Goal: Find specific page/section: Find specific page/section

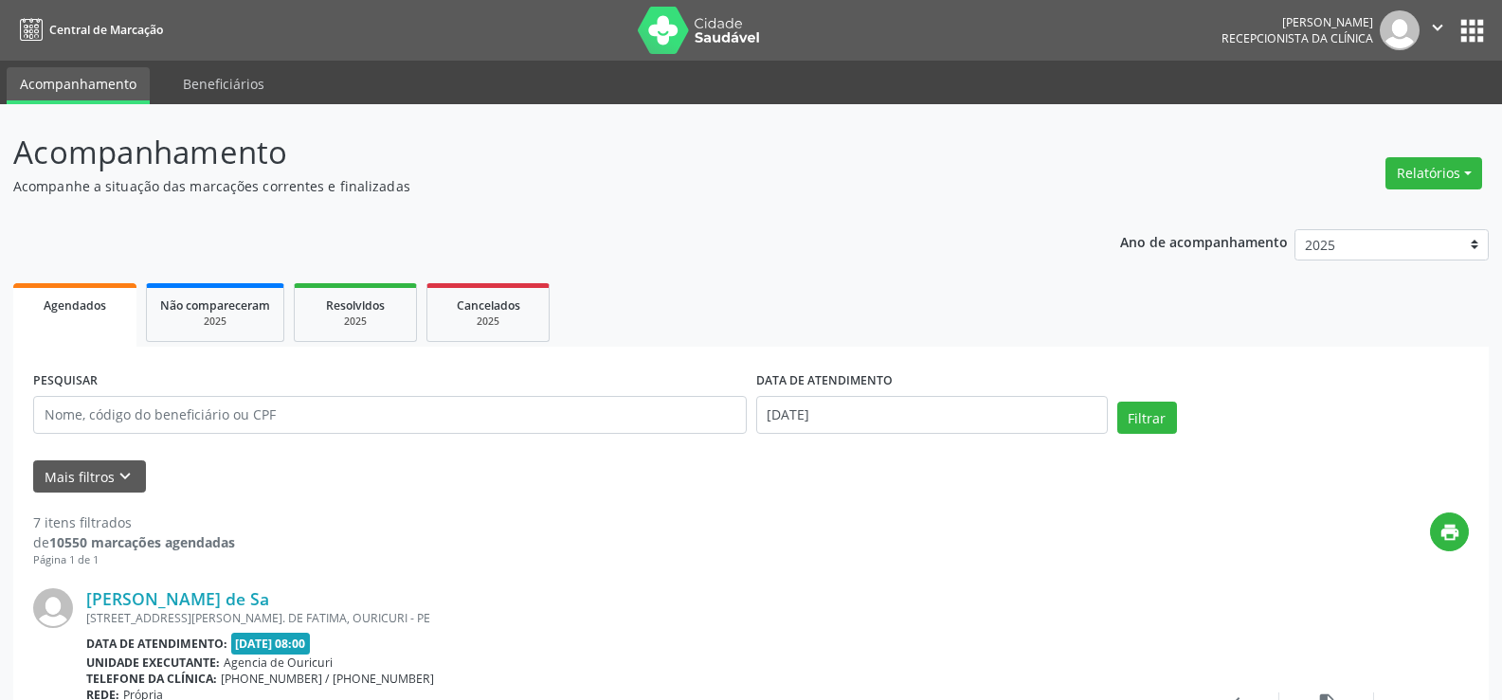
scroll to position [189, 0]
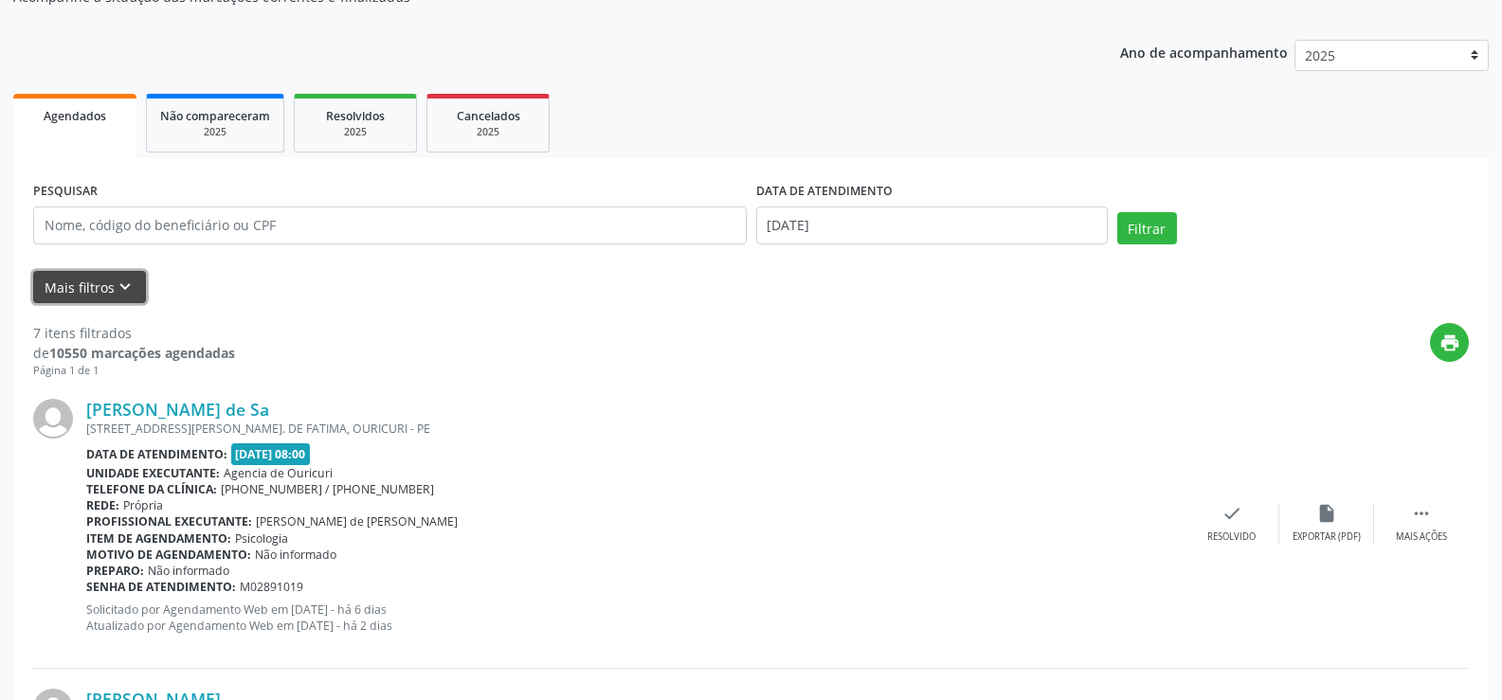
click at [86, 281] on button "Mais filtros keyboard_arrow_down" at bounding box center [89, 287] width 113 height 33
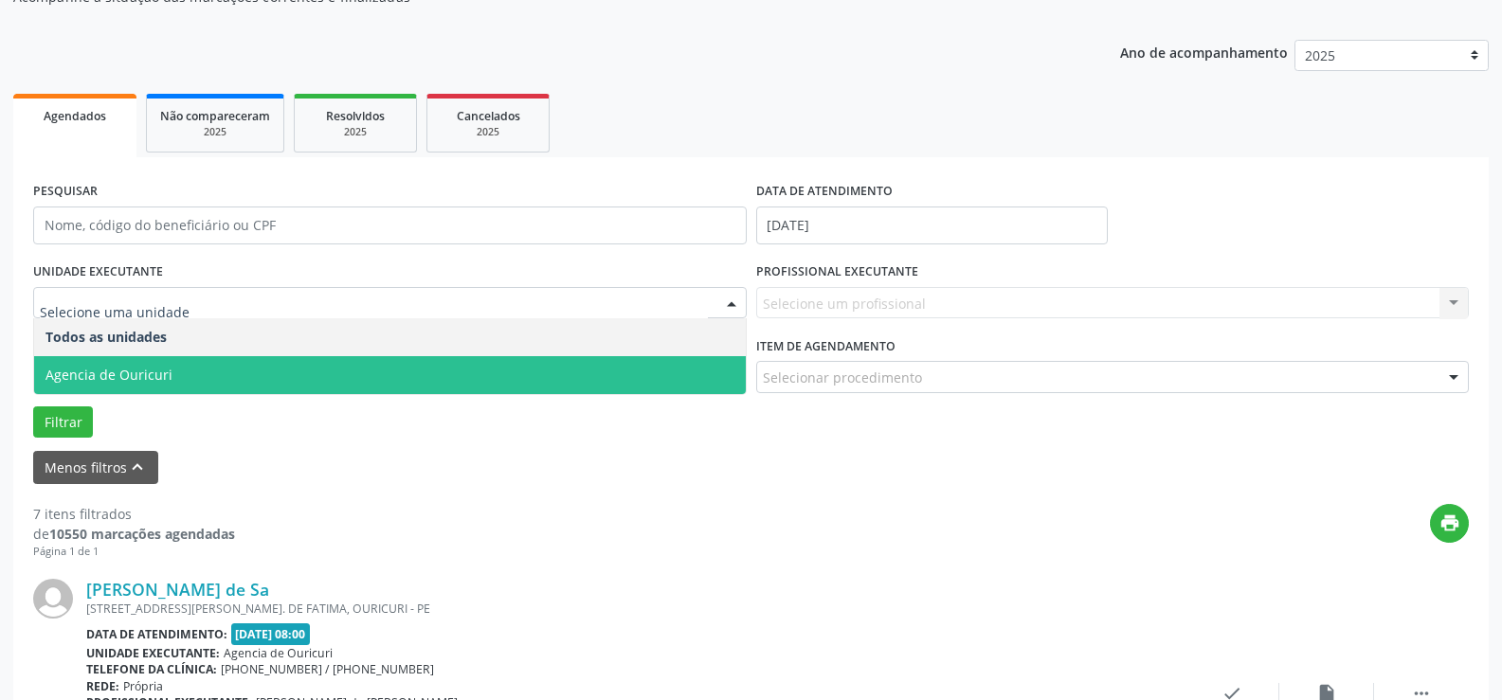
click at [170, 392] on span "Agencia de Ouricuri" at bounding box center [389, 375] width 711 height 38
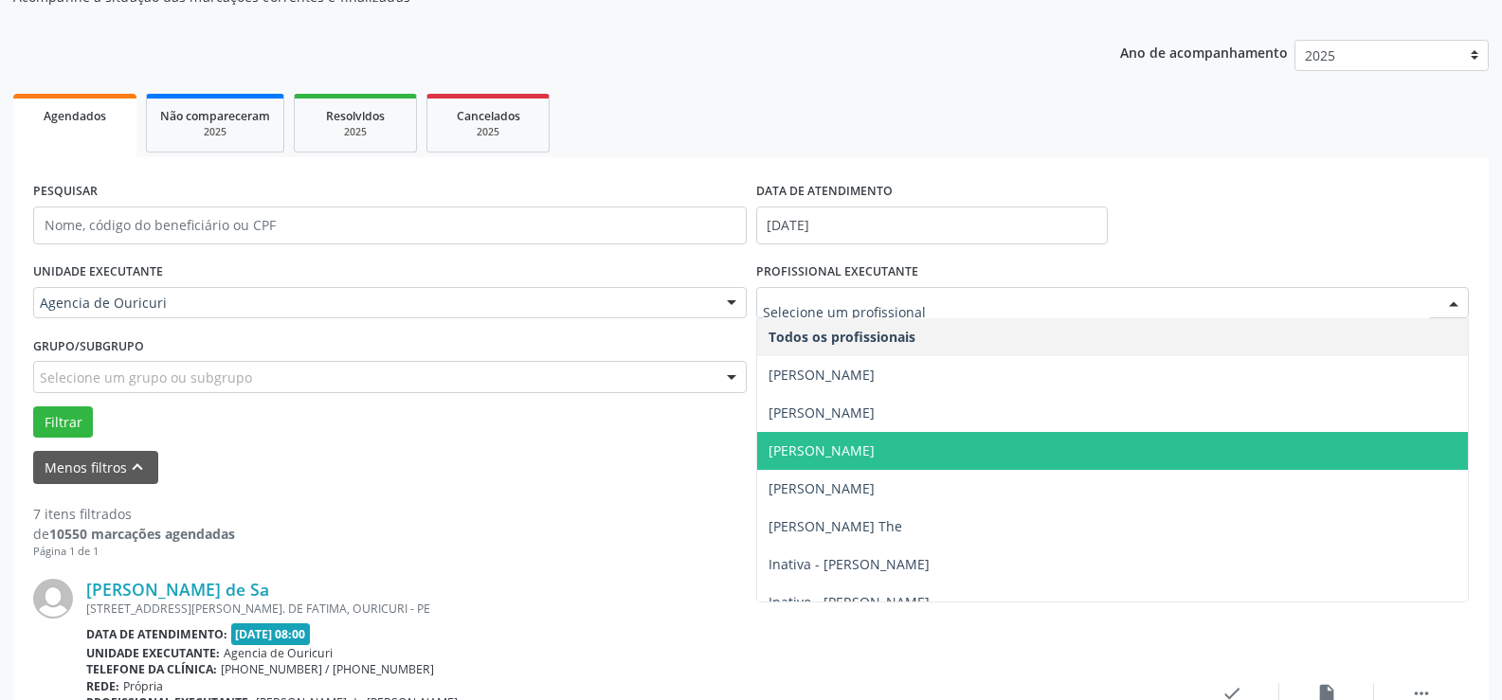
click at [815, 459] on span "[PERSON_NAME]" at bounding box center [821, 450] width 106 height 18
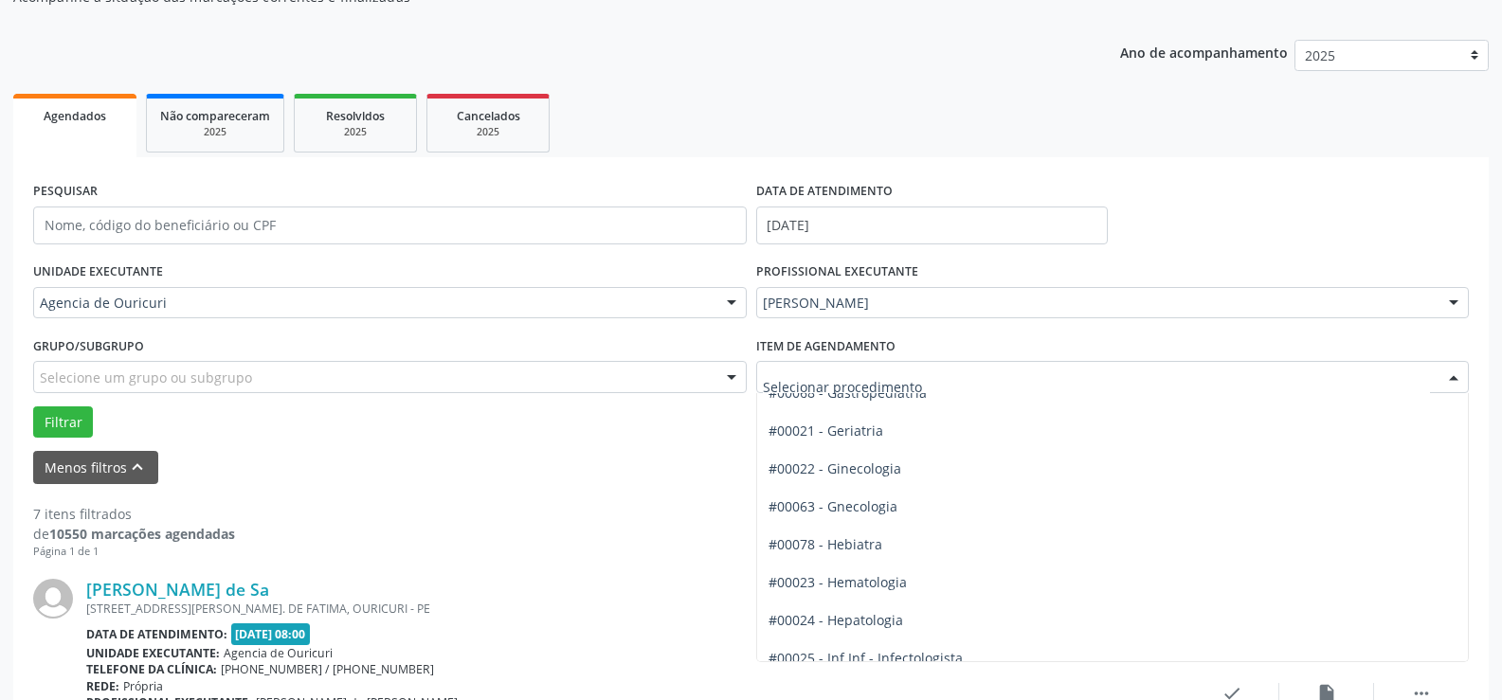
scroll to position [1137, 0]
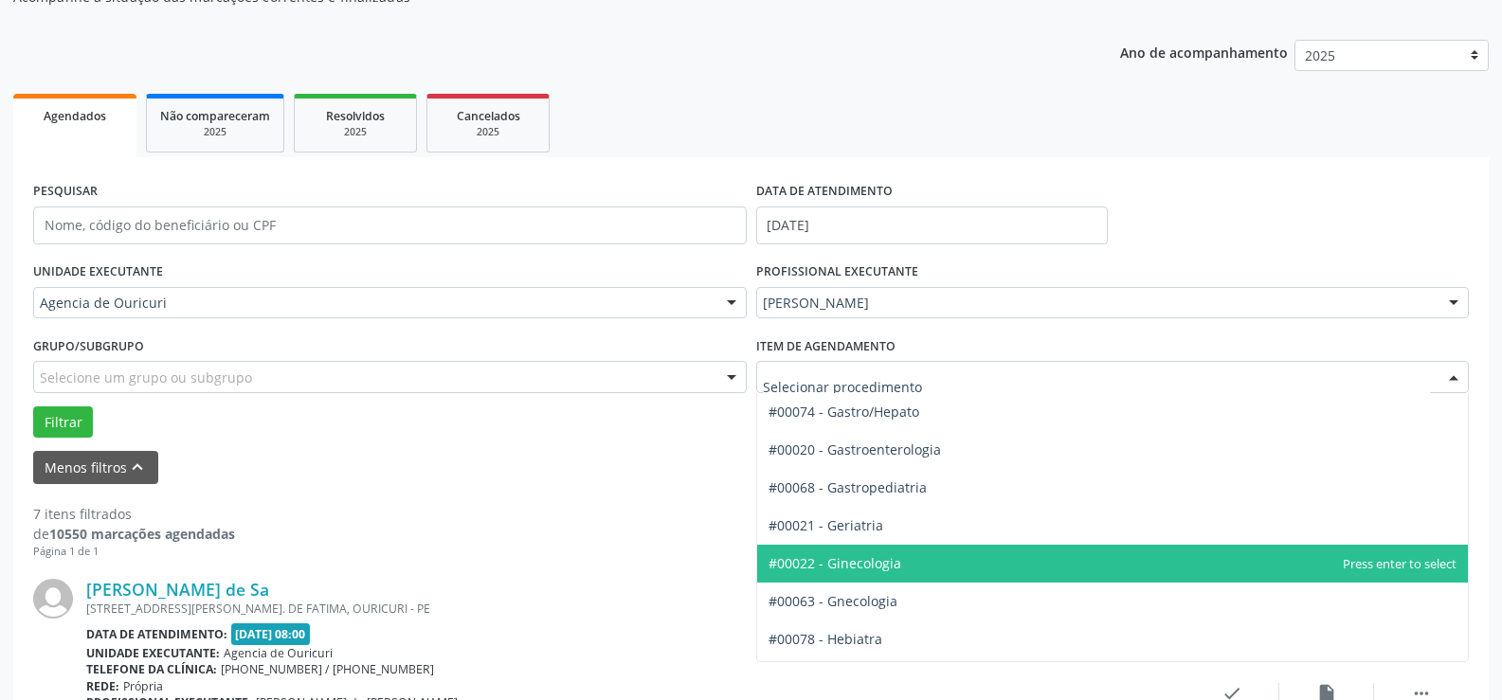
click at [857, 568] on span "#00022 - Ginecologia" at bounding box center [834, 563] width 133 height 18
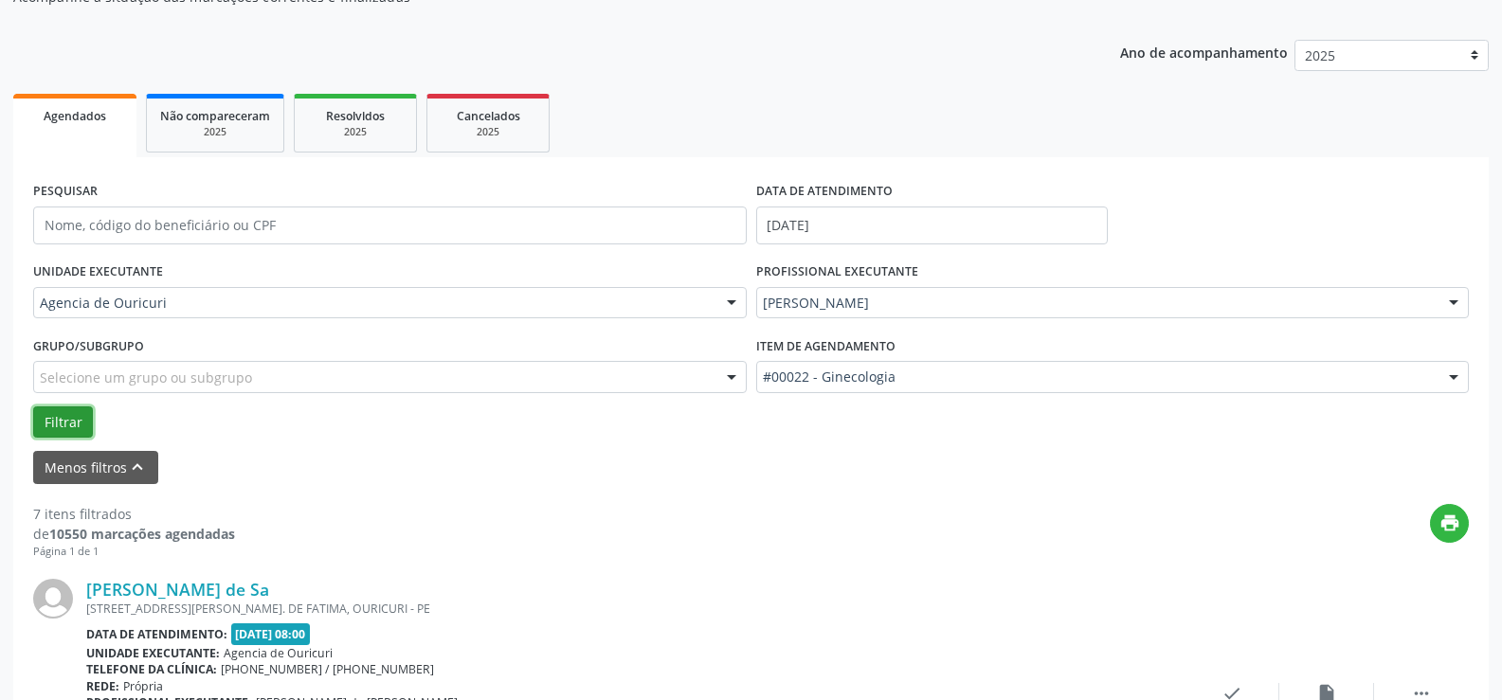
click at [62, 423] on button "Filtrar" at bounding box center [63, 422] width 60 height 32
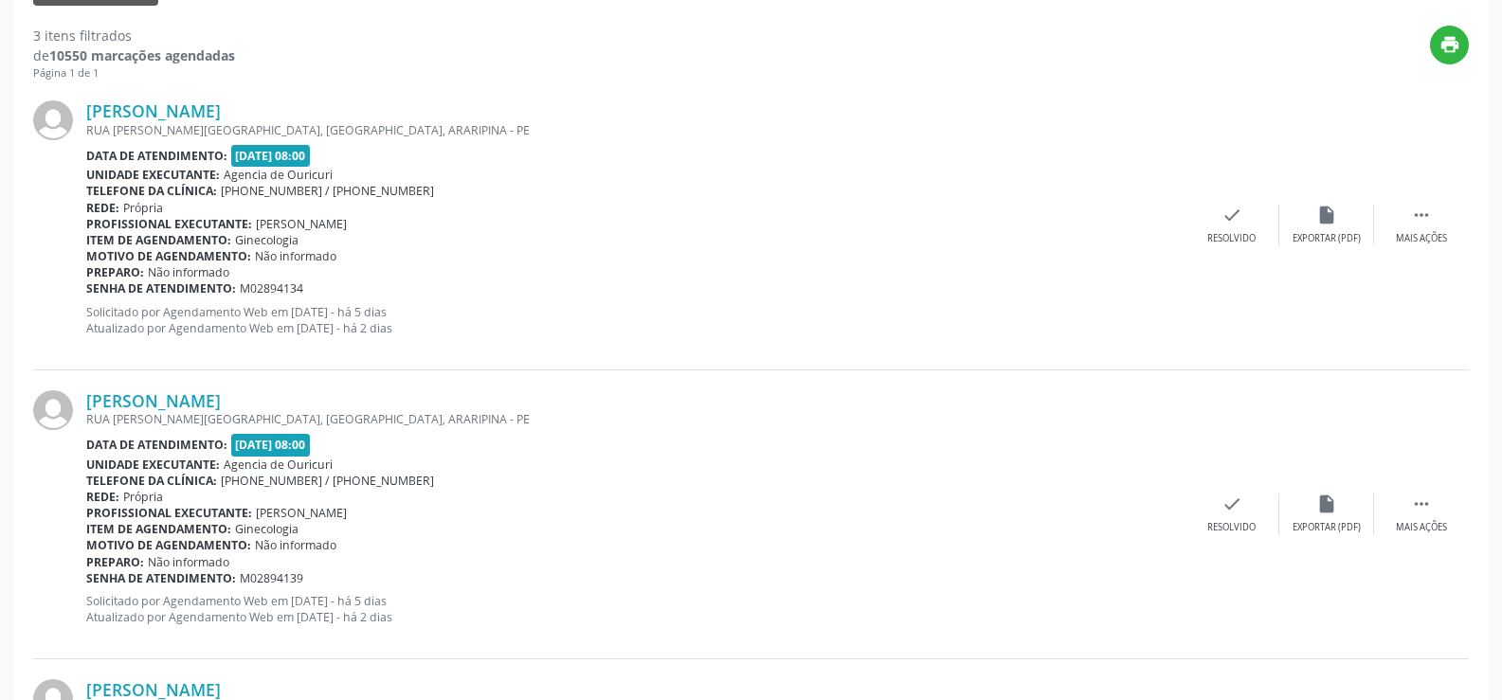
scroll to position [665, 0]
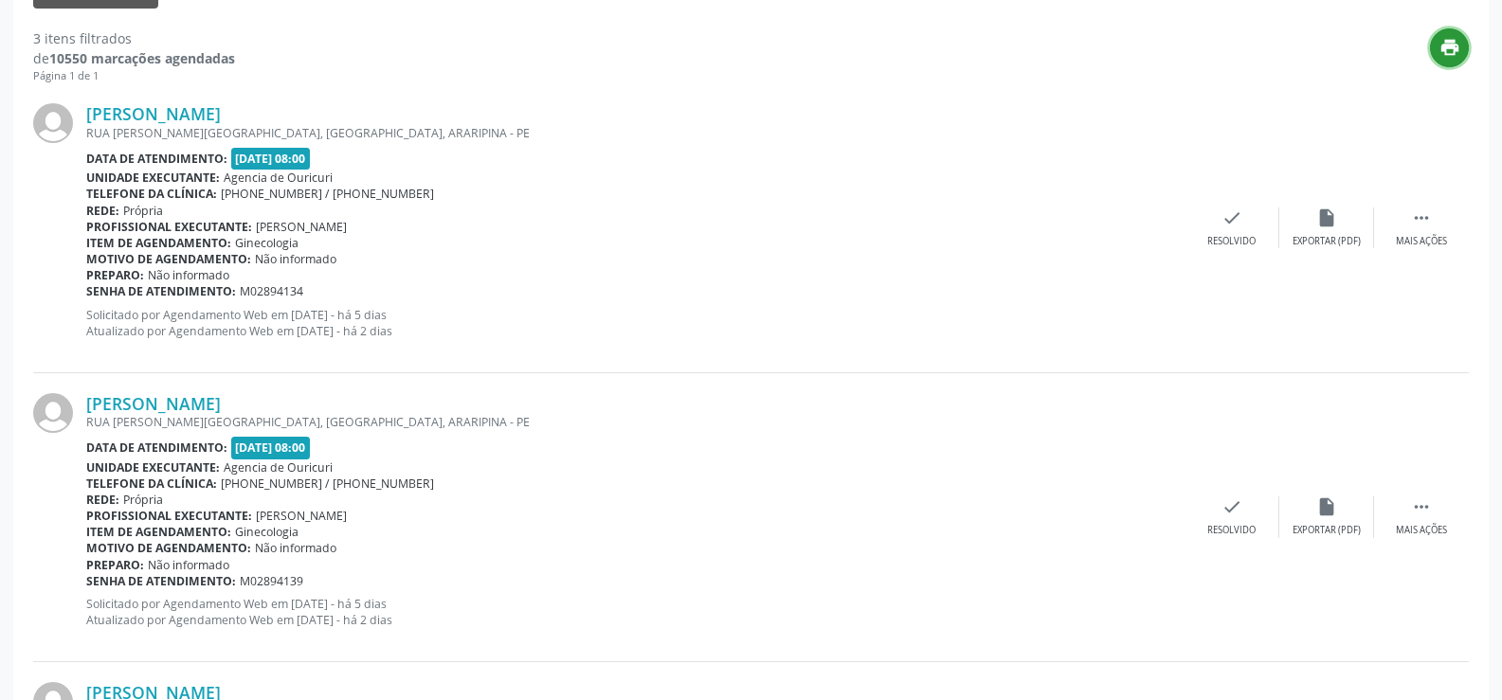
click at [1453, 54] on icon "print" at bounding box center [1449, 47] width 21 height 21
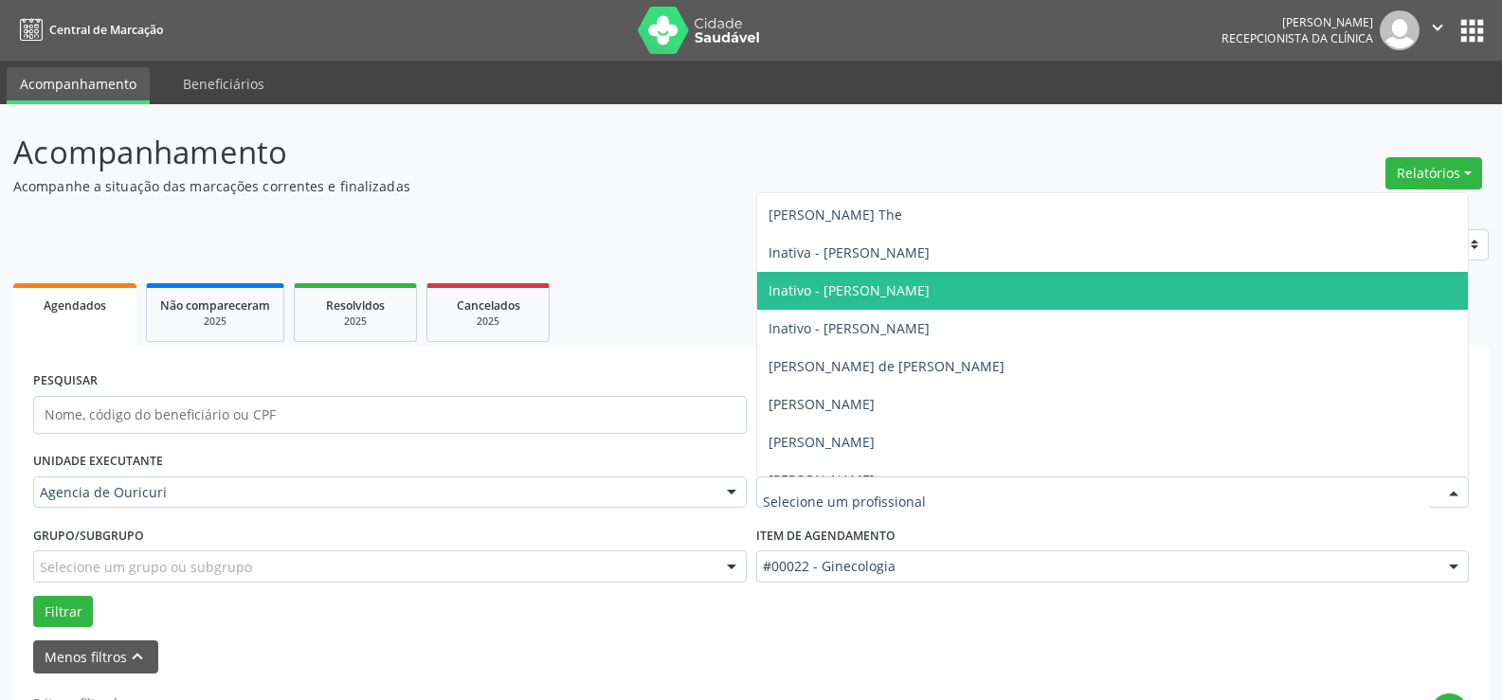
scroll to position [189, 0]
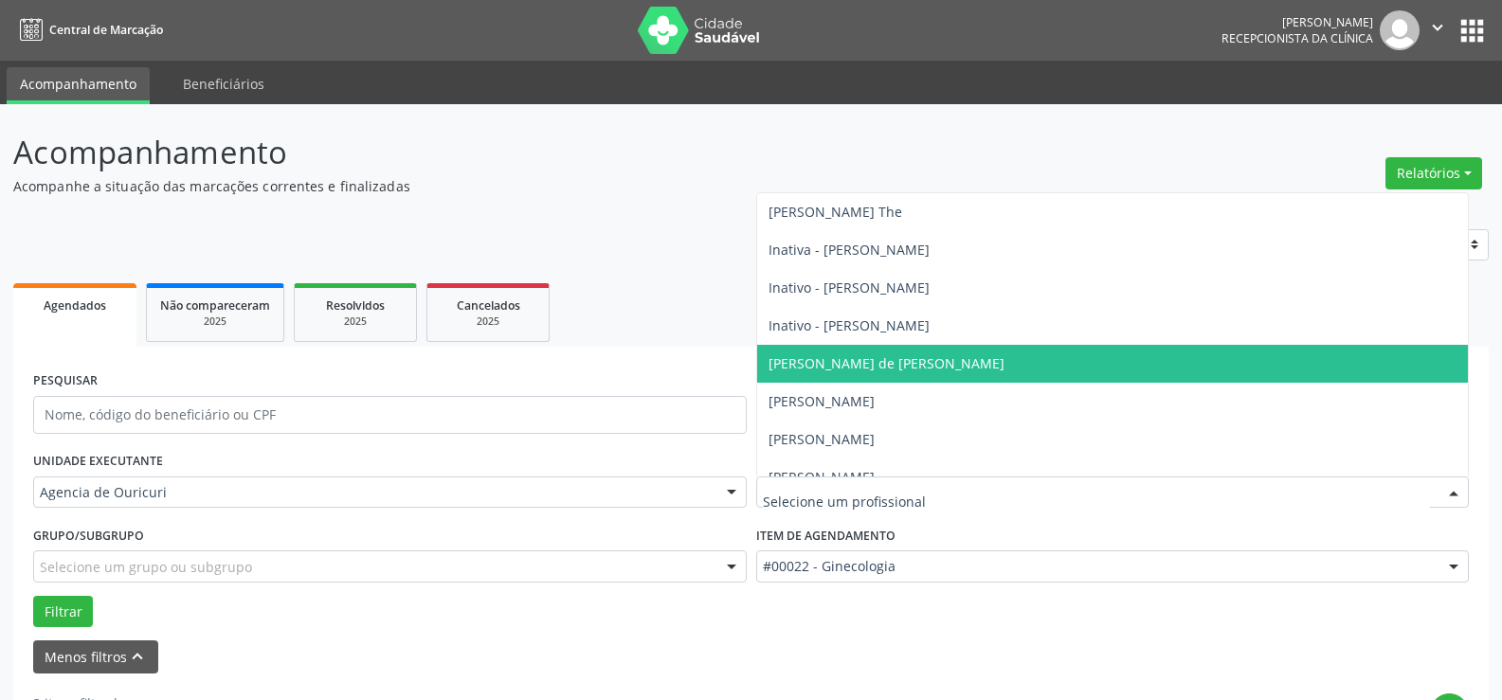
click at [959, 380] on span "[PERSON_NAME] de [PERSON_NAME]" at bounding box center [1112, 364] width 711 height 38
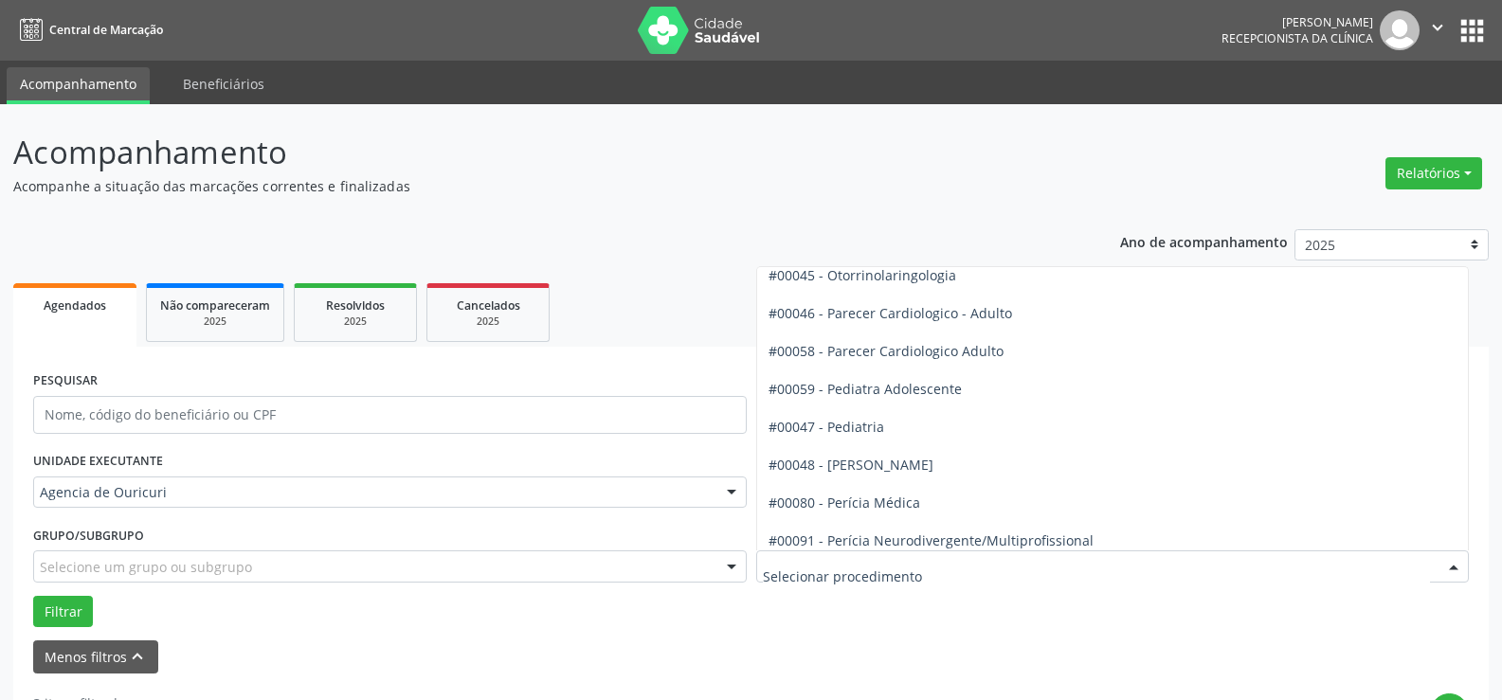
scroll to position [2937, 0]
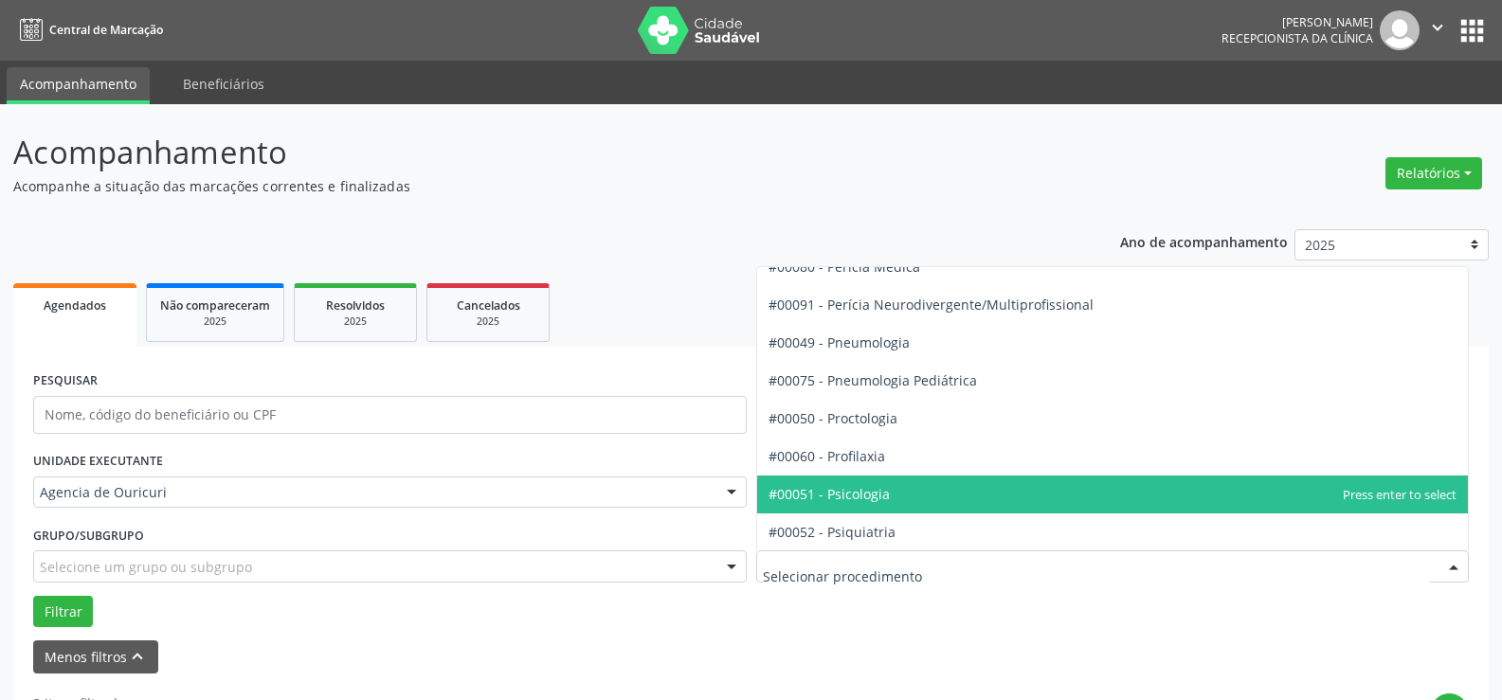
click at [877, 491] on span "#00051 - Psicologia" at bounding box center [828, 494] width 121 height 18
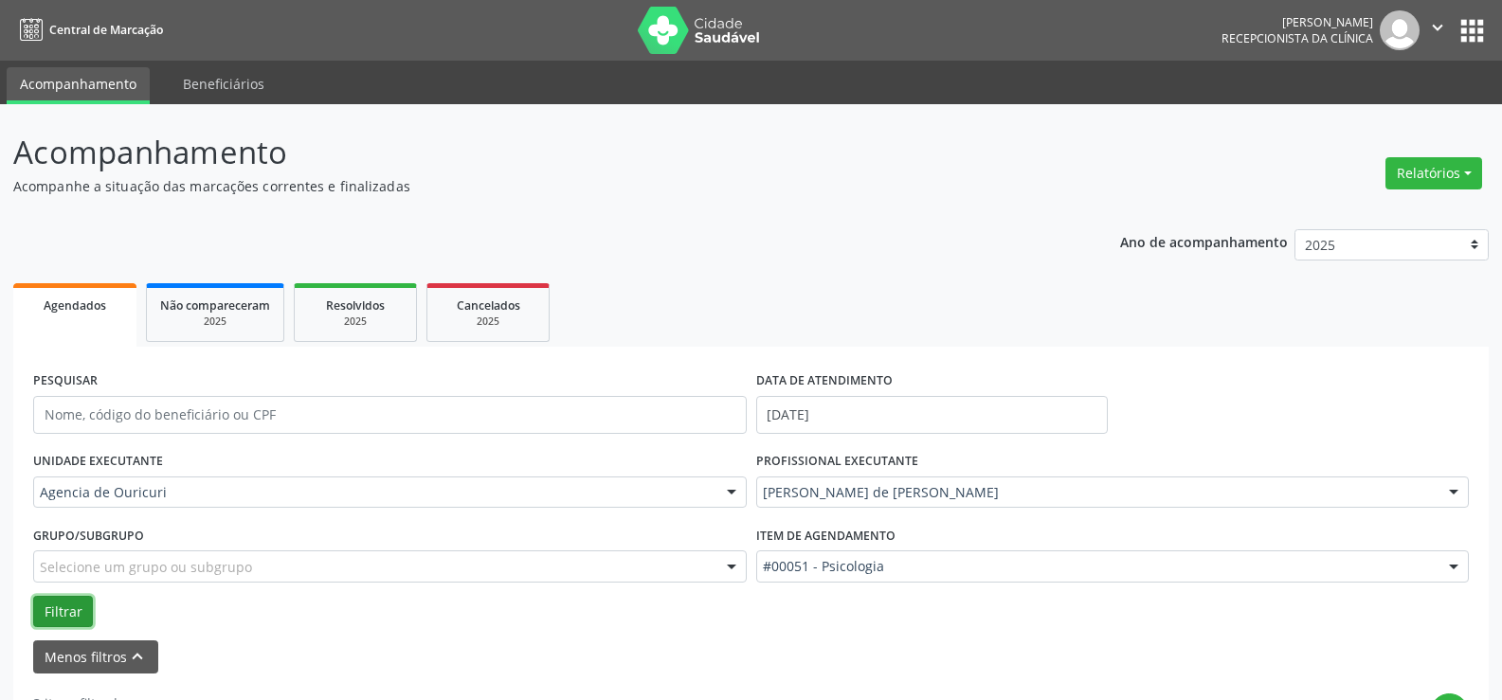
click at [63, 610] on button "Filtrar" at bounding box center [63, 612] width 60 height 32
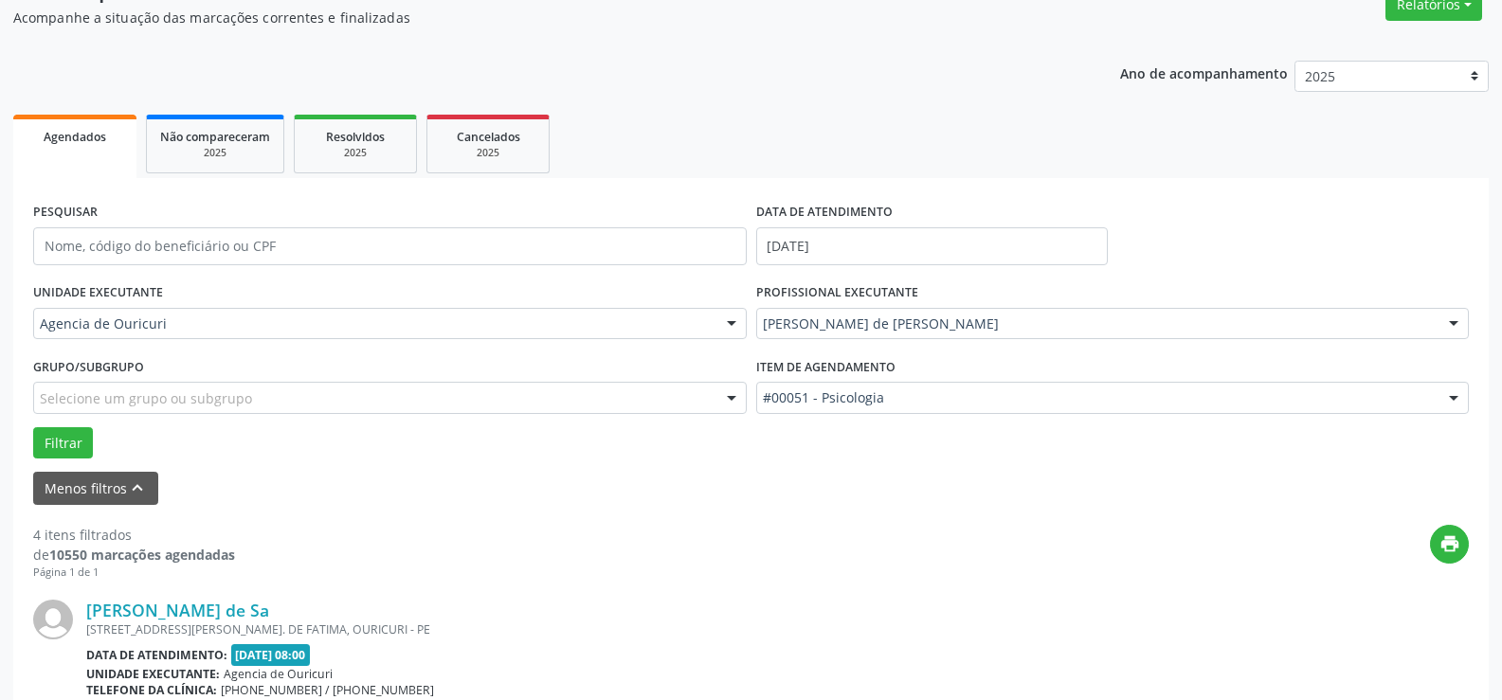
scroll to position [474, 0]
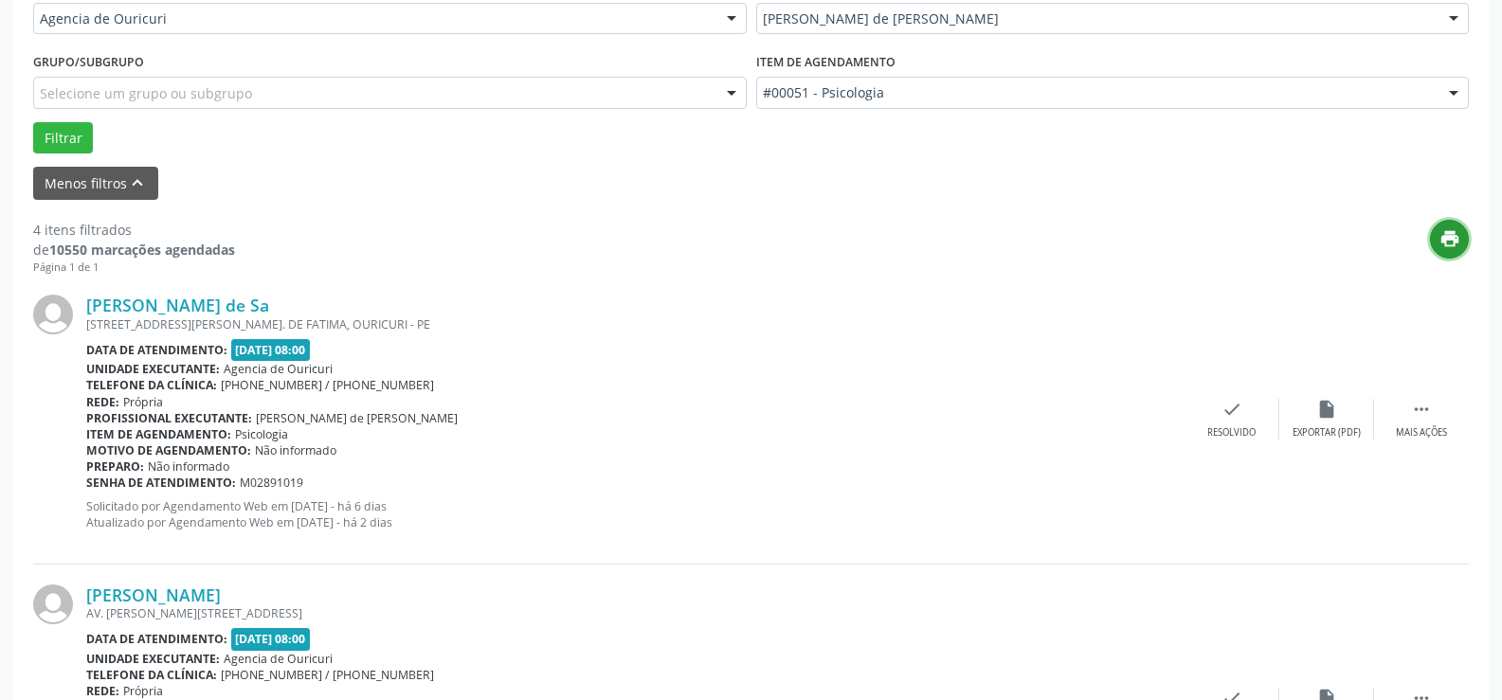
click at [1449, 242] on icon "print" at bounding box center [1449, 238] width 21 height 21
